Goal: Task Accomplishment & Management: Manage account settings

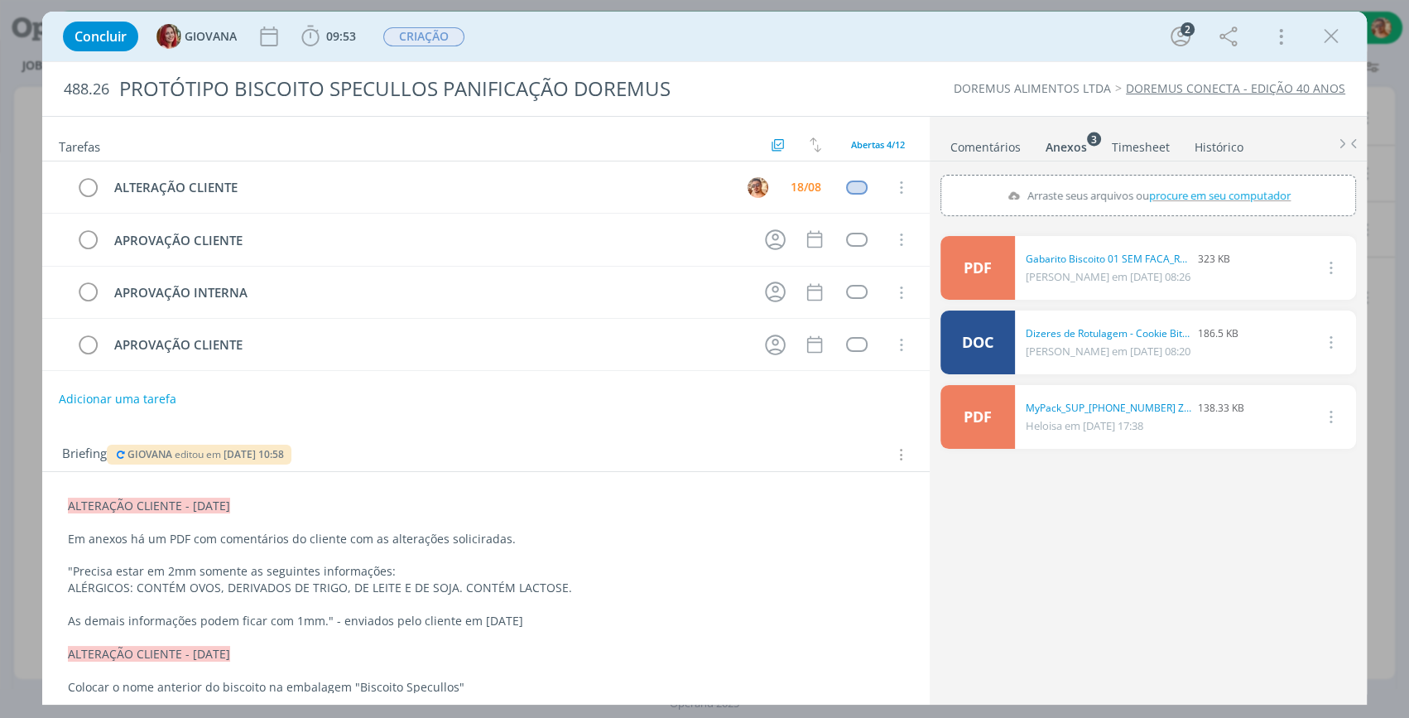
click at [982, 150] on link "Comentários" at bounding box center [985, 144] width 72 height 24
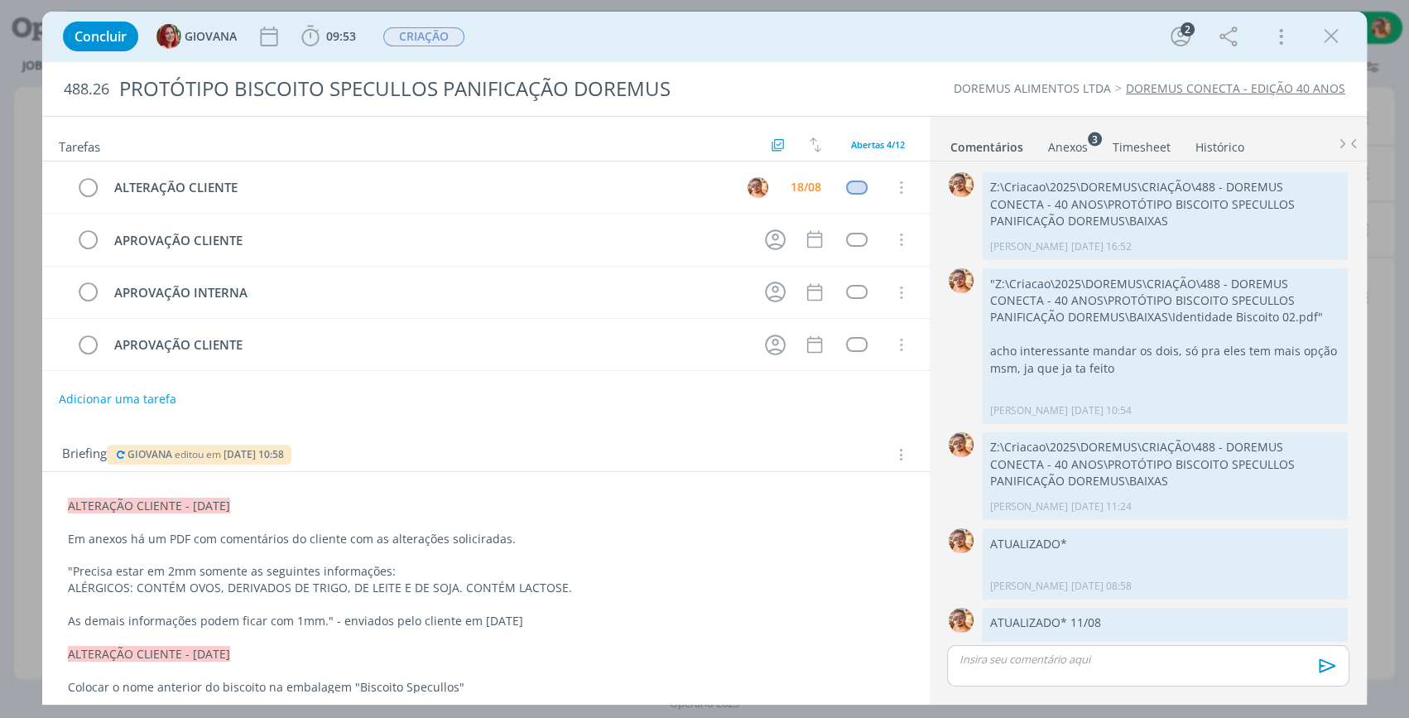
click at [1077, 663] on p "dialog" at bounding box center [1148, 658] width 376 height 15
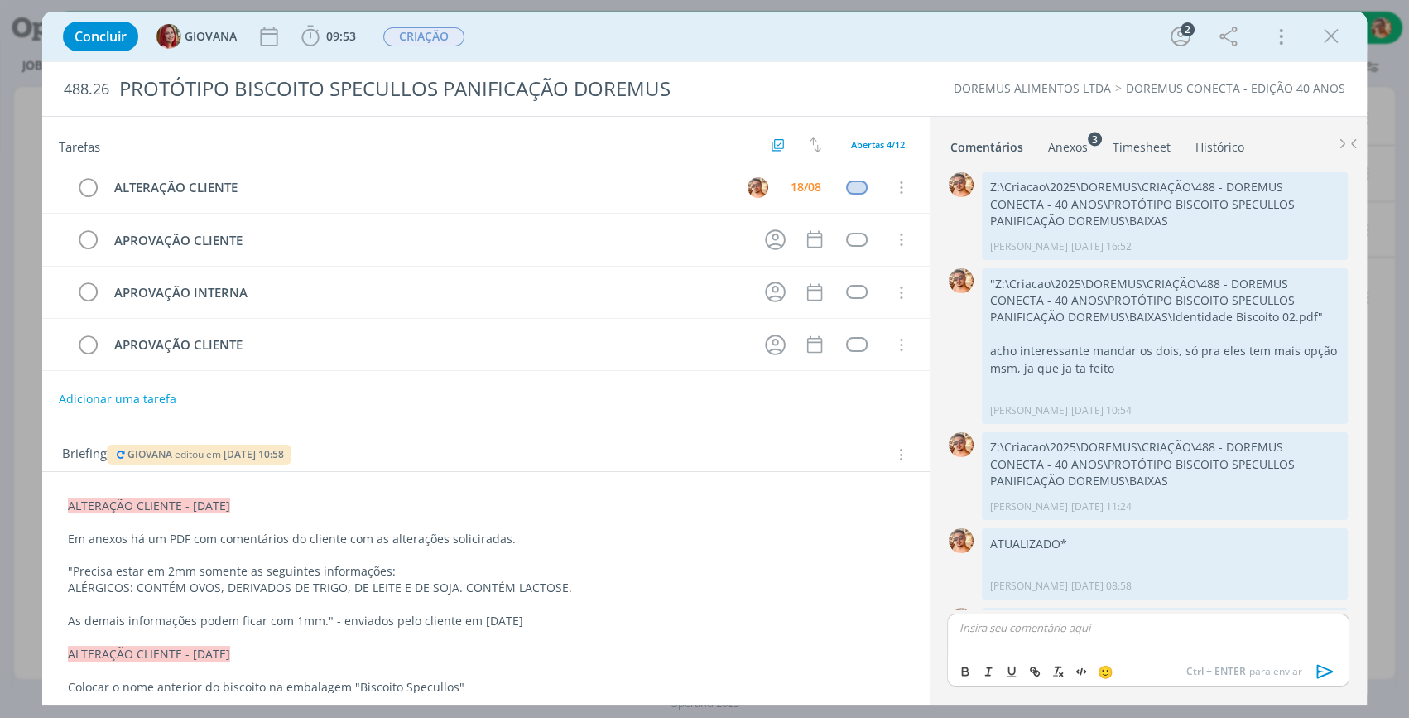
scroll to position [257, 0]
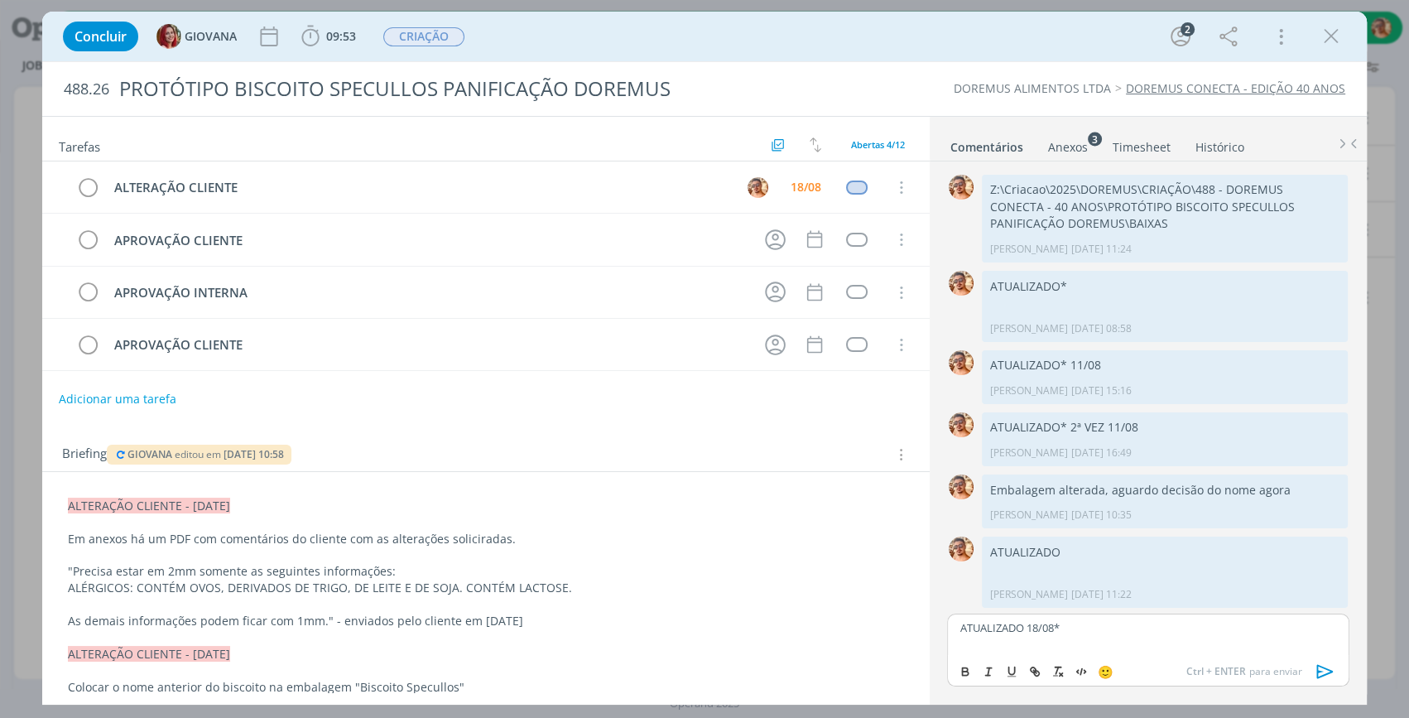
click at [1331, 670] on icon "dialog" at bounding box center [1325, 671] width 17 height 14
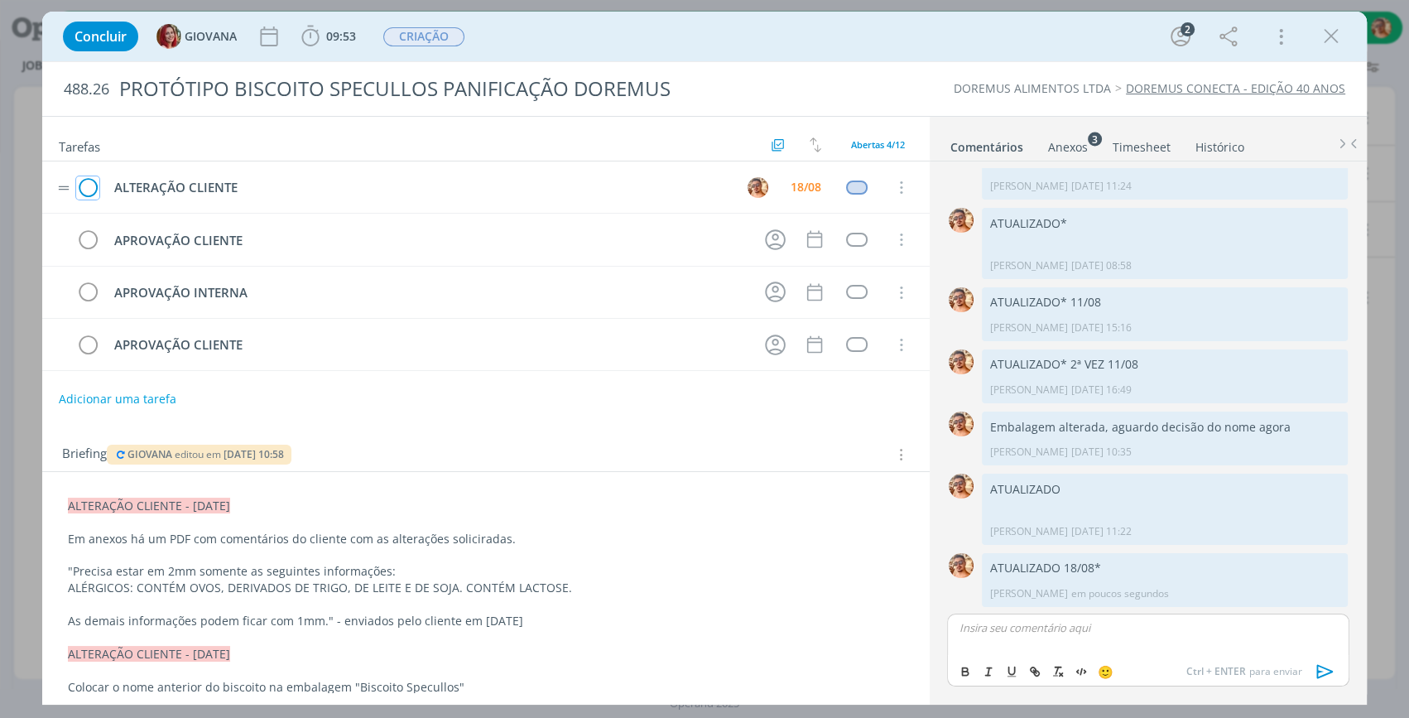
click at [95, 185] on icon "dialog" at bounding box center [87, 187] width 23 height 25
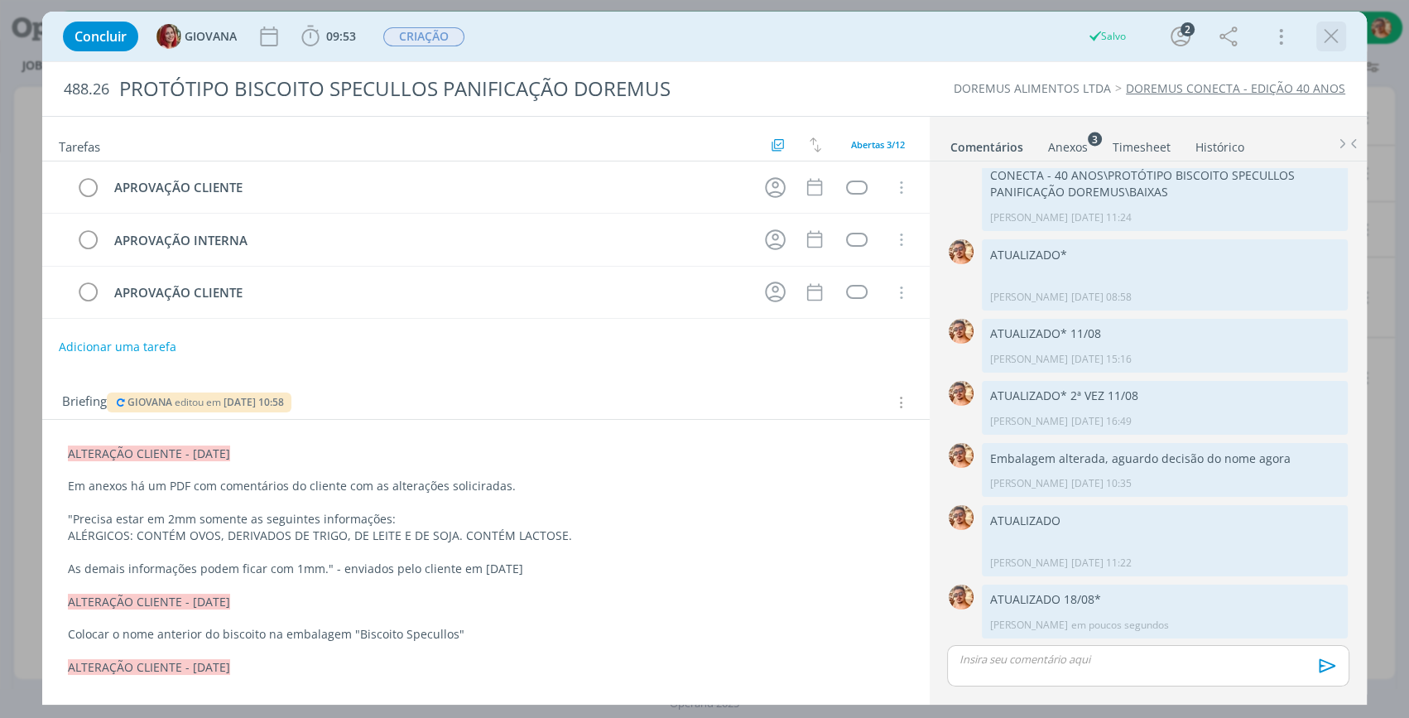
click at [1333, 36] on icon "dialog" at bounding box center [1330, 36] width 25 height 25
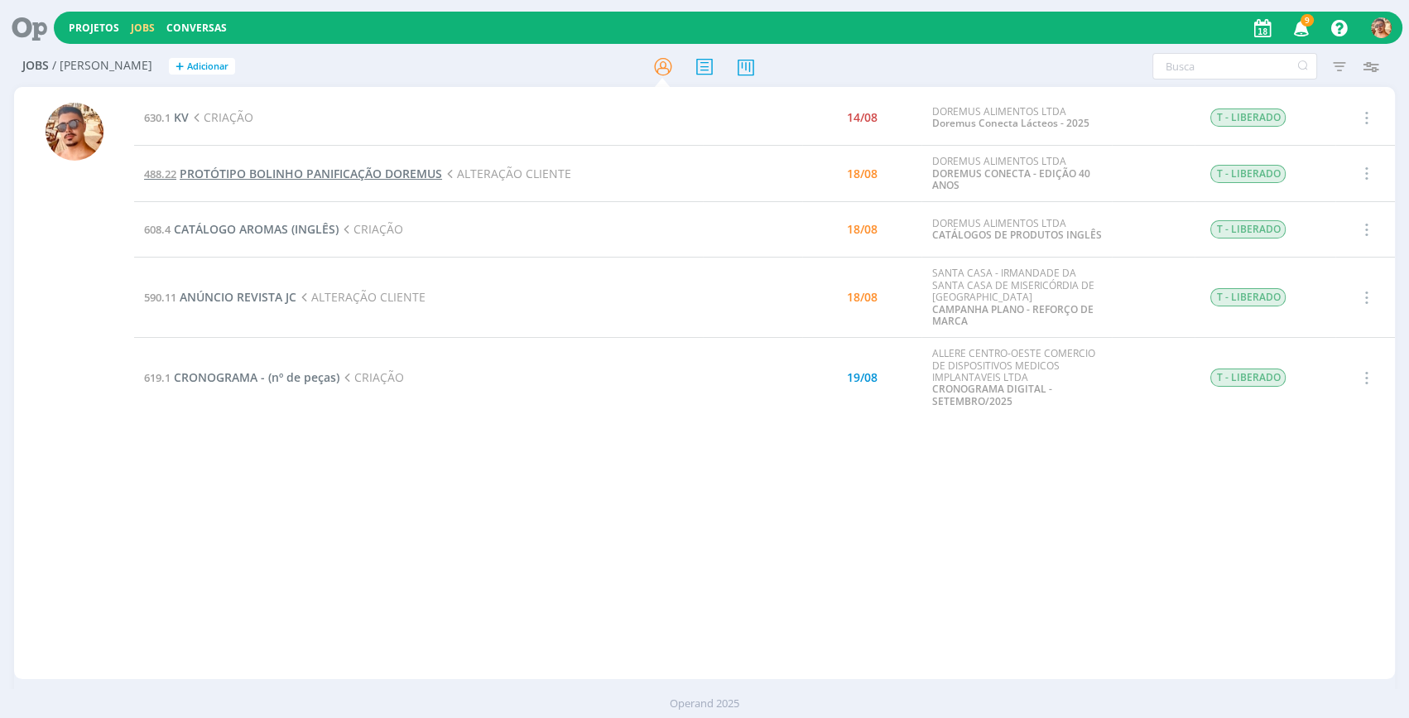
click at [309, 168] on span "PROTÓTIPO BOLINHO PANIFICAÇÃO DOREMUS" at bounding box center [311, 174] width 262 height 16
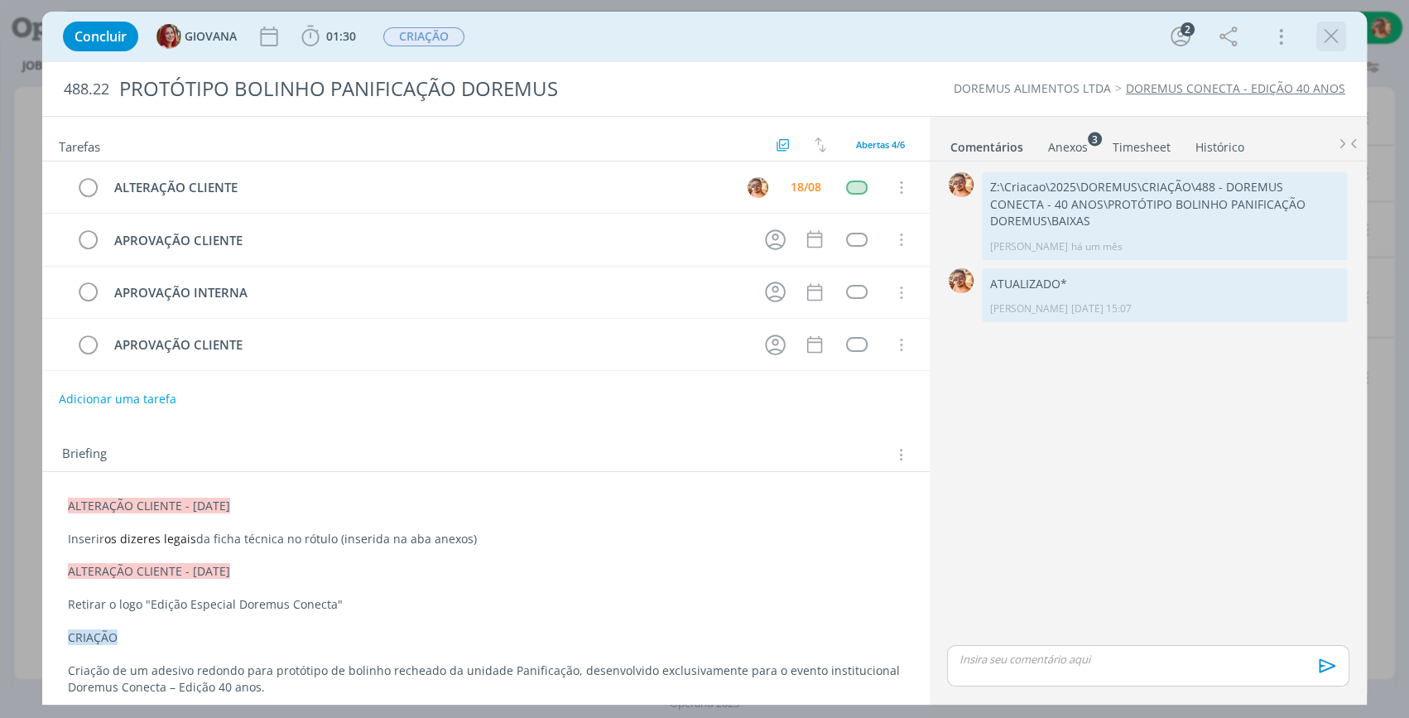
click at [1333, 33] on icon "dialog" at bounding box center [1330, 36] width 25 height 25
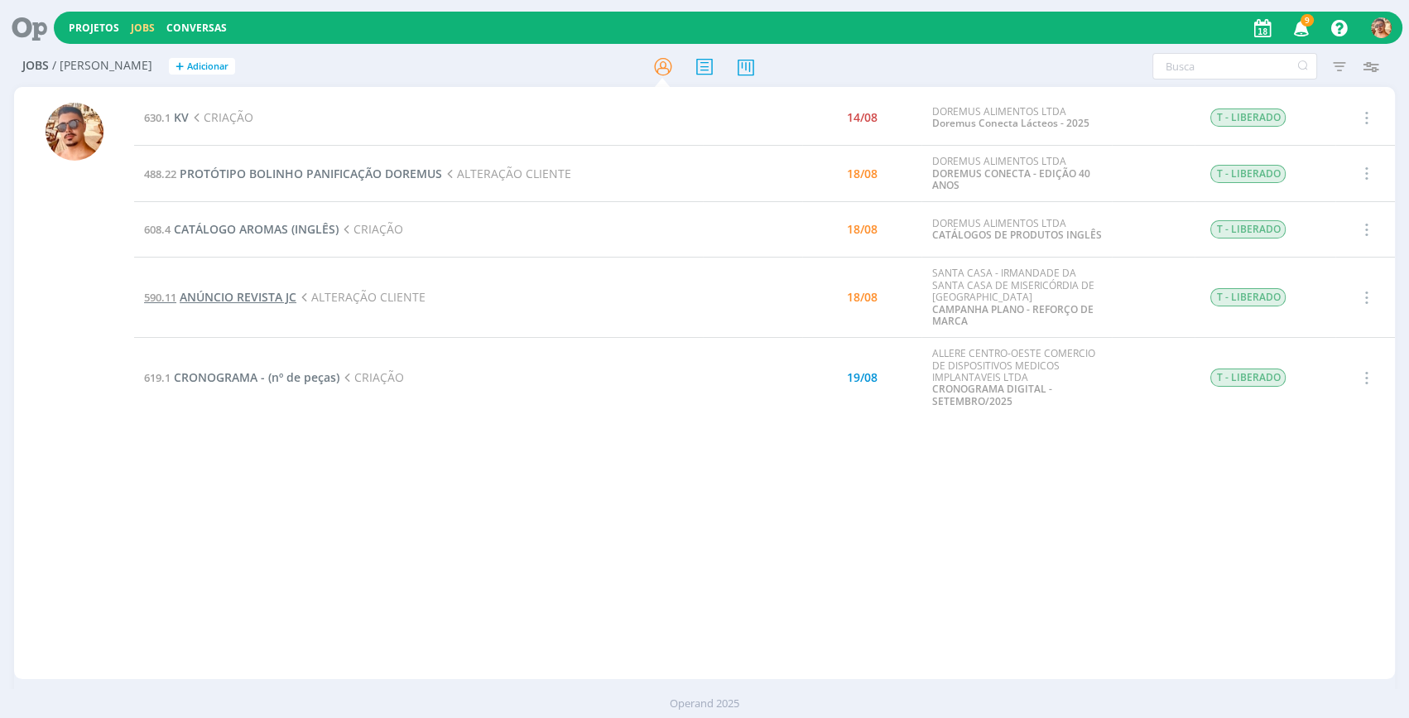
click at [232, 300] on span "ANÚNCIO REVISTA JC" at bounding box center [238, 297] width 117 height 16
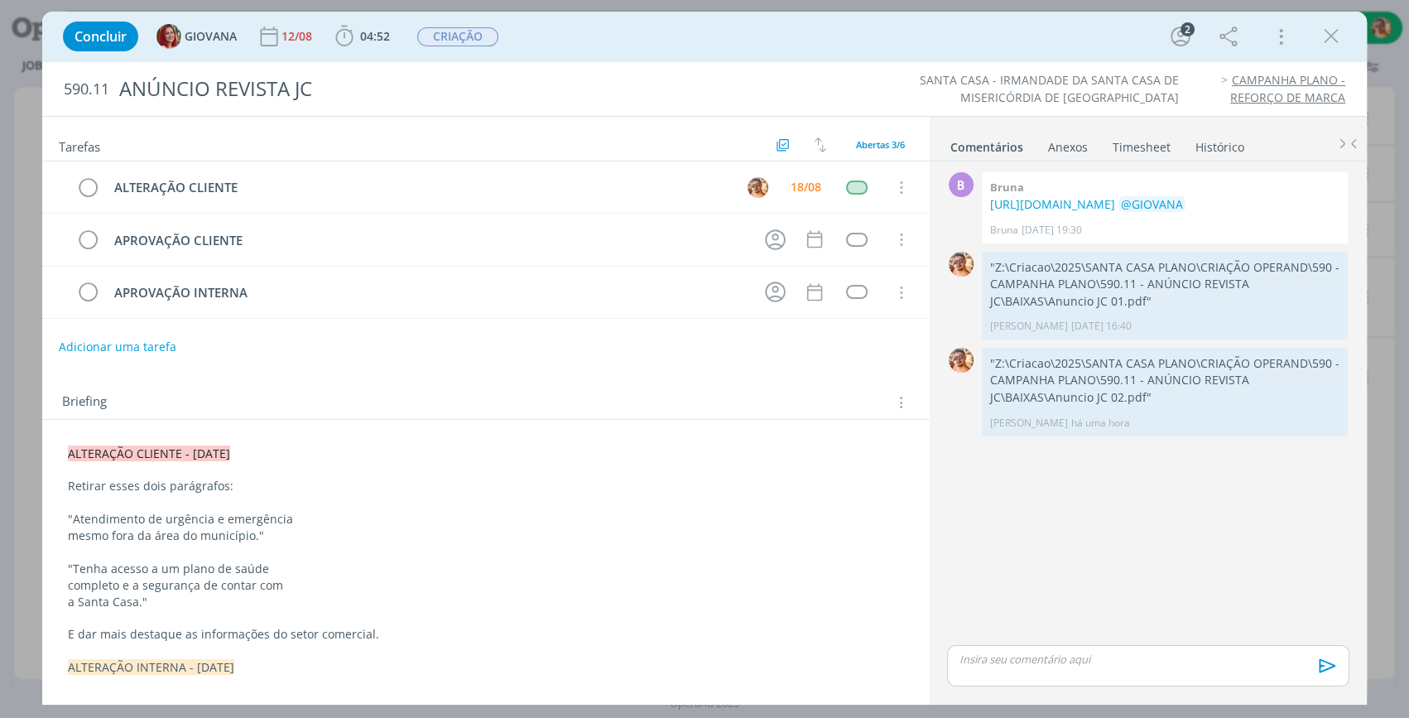
scroll to position [150, 0]
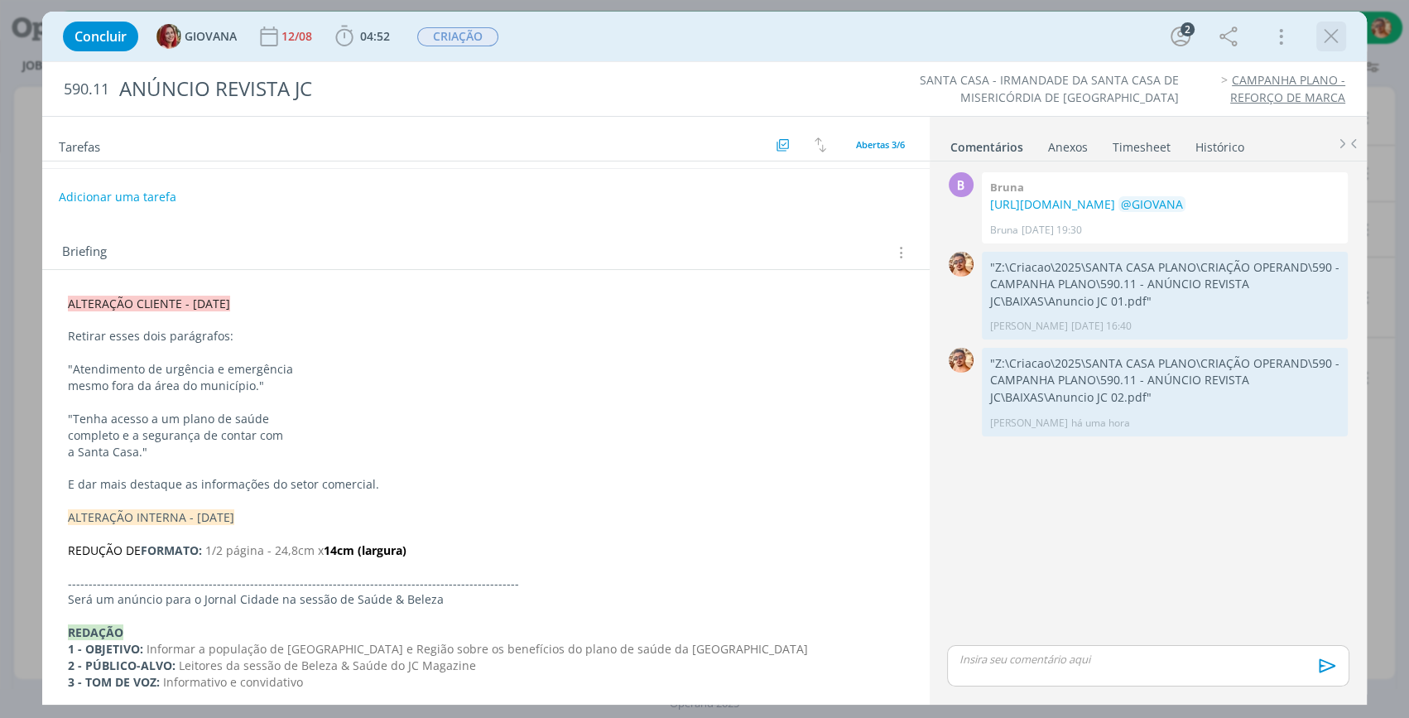
click at [1336, 40] on icon "dialog" at bounding box center [1330, 36] width 25 height 25
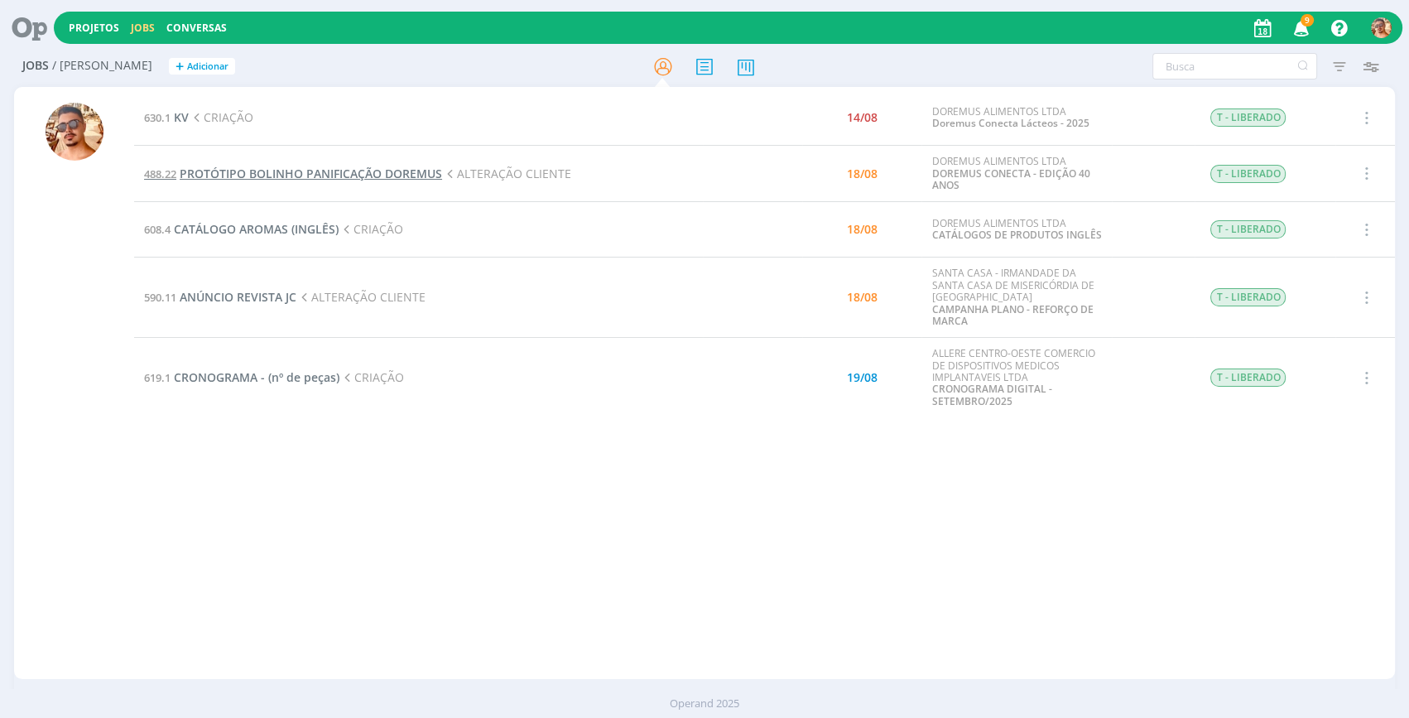
click at [382, 172] on span "PROTÓTIPO BOLINHO PANIFICAÇÃO DOREMUS" at bounding box center [311, 174] width 262 height 16
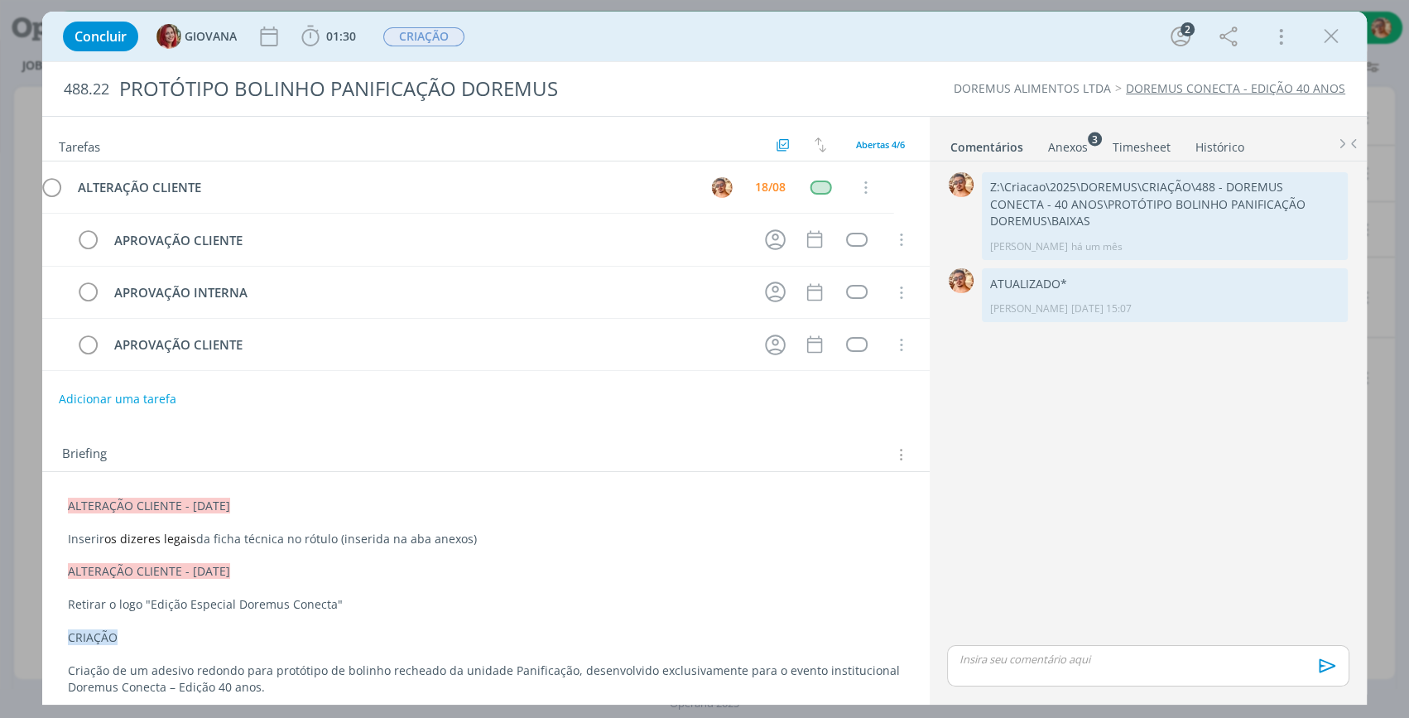
click at [1069, 156] on ul "Comentários Anexos 3 Timesheet Histórico" at bounding box center [1147, 139] width 437 height 45
click at [1068, 149] on div "Anexos 3" at bounding box center [1068, 147] width 40 height 17
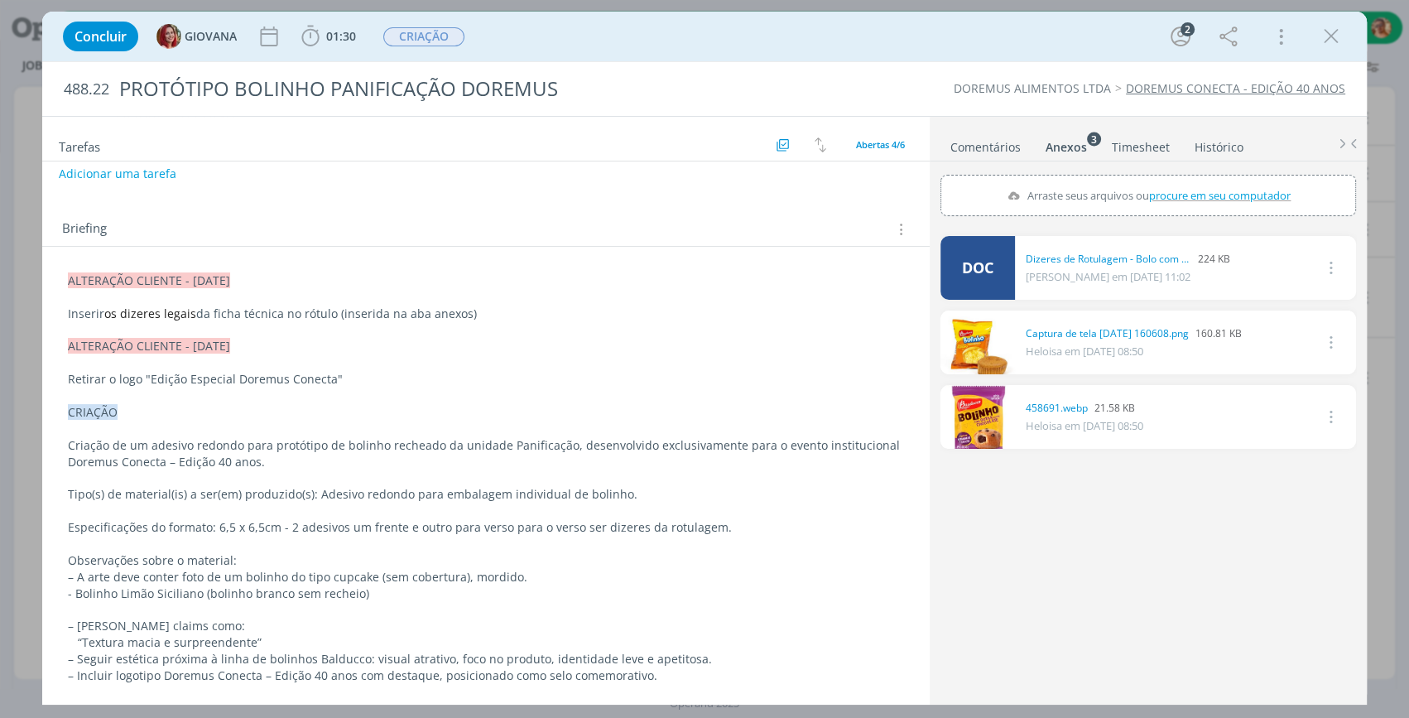
scroll to position [150, 0]
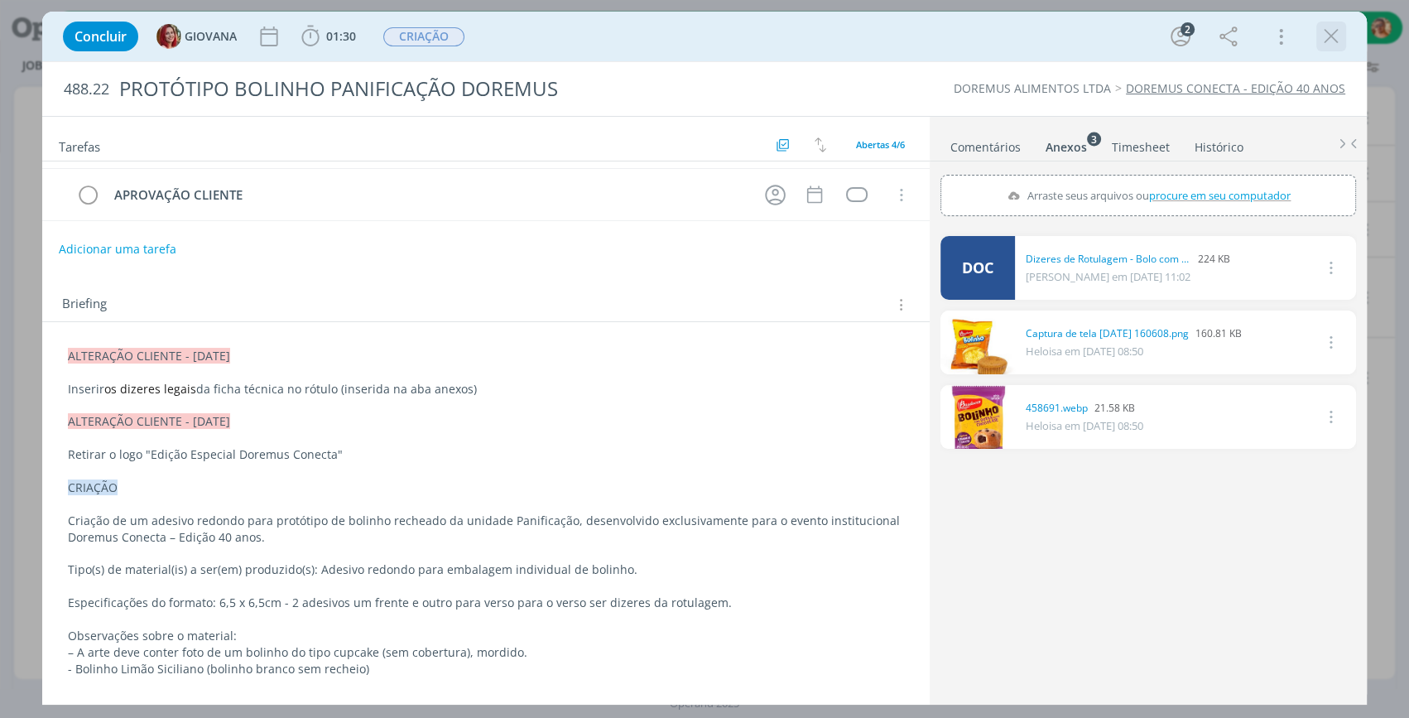
click at [1338, 38] on icon "dialog" at bounding box center [1330, 36] width 25 height 25
